Goal: Navigation & Orientation: Understand site structure

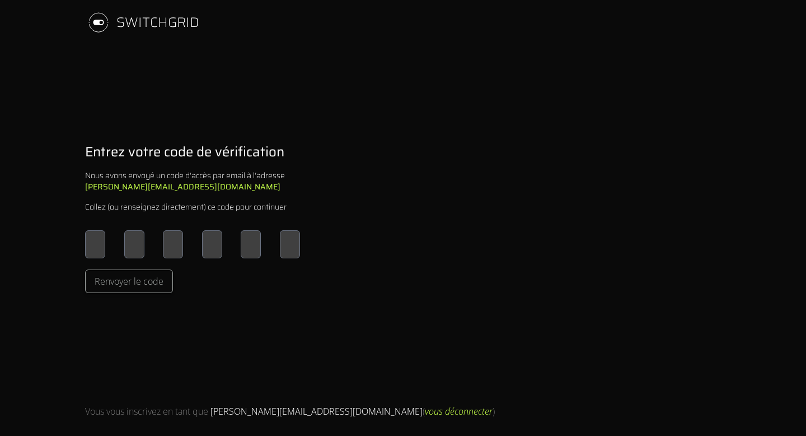
type input "*"
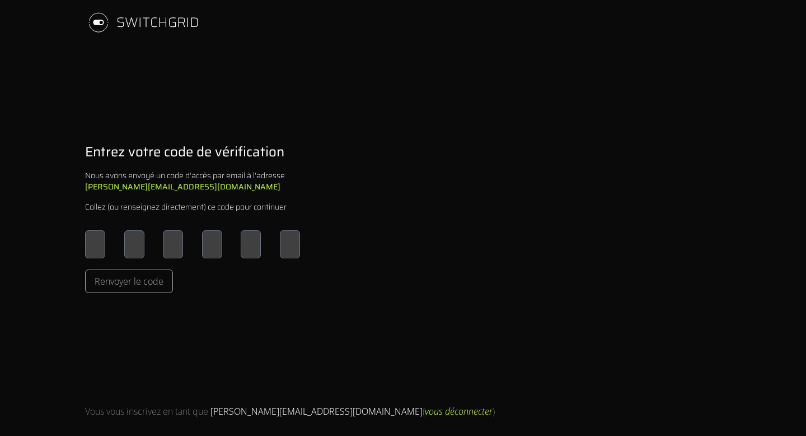
type input "*"
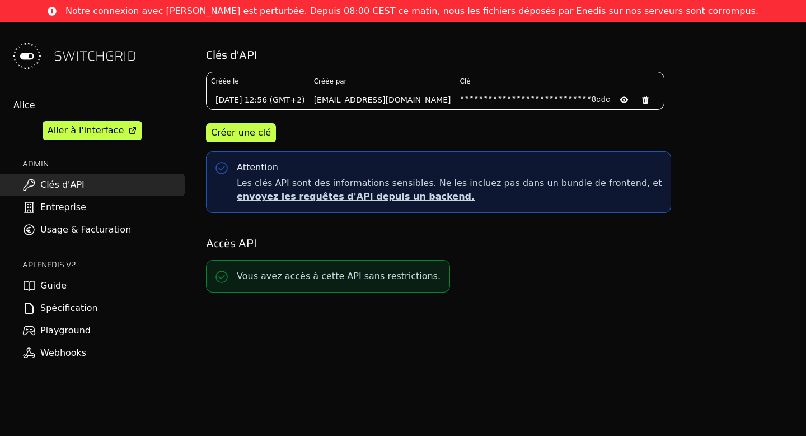
click at [80, 55] on span "SWITCHGRID" at bounding box center [95, 56] width 83 height 18
click at [22, 59] on img at bounding box center [27, 56] width 36 height 36
